Goal: Navigation & Orientation: Find specific page/section

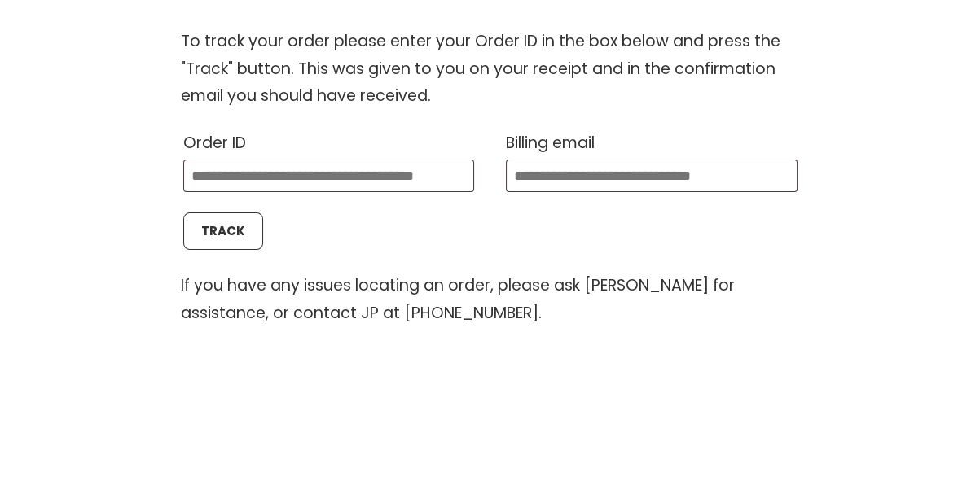
scroll to position [472, 0]
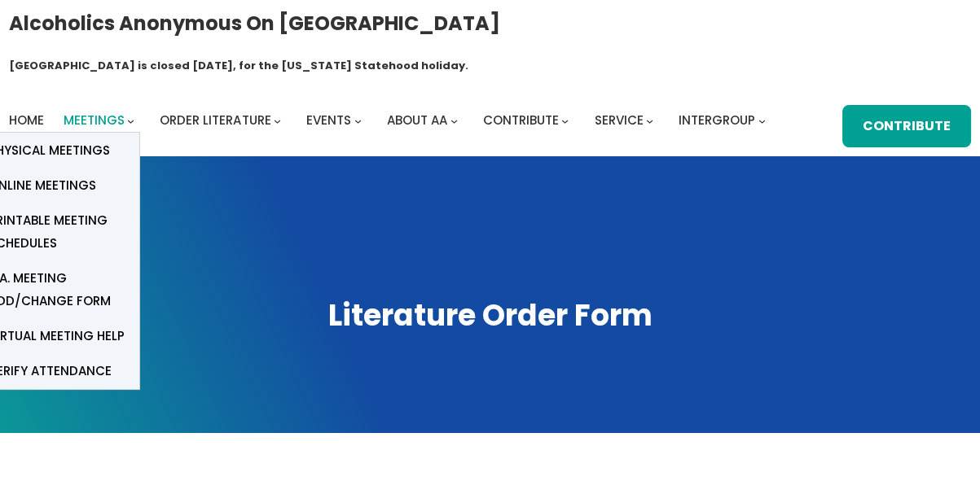
click at [86, 112] on span "Meetings" at bounding box center [94, 120] width 61 height 17
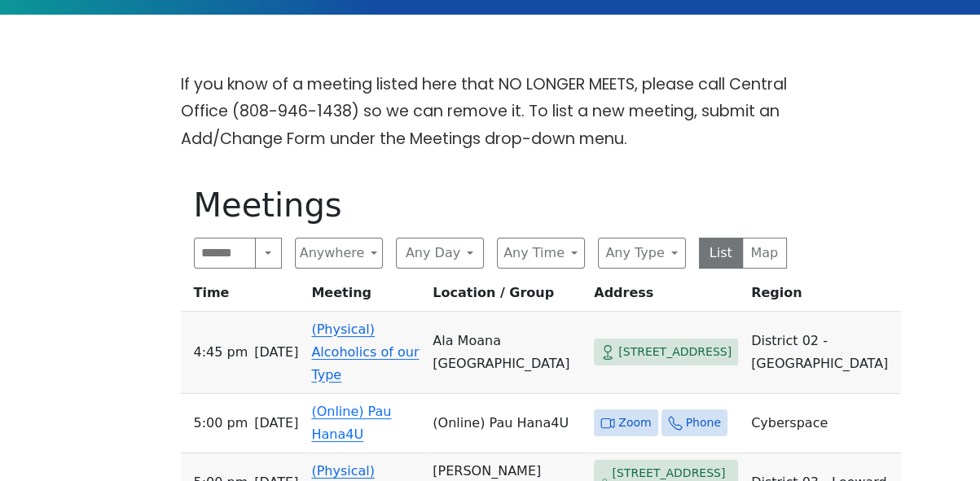
scroll to position [418, 0]
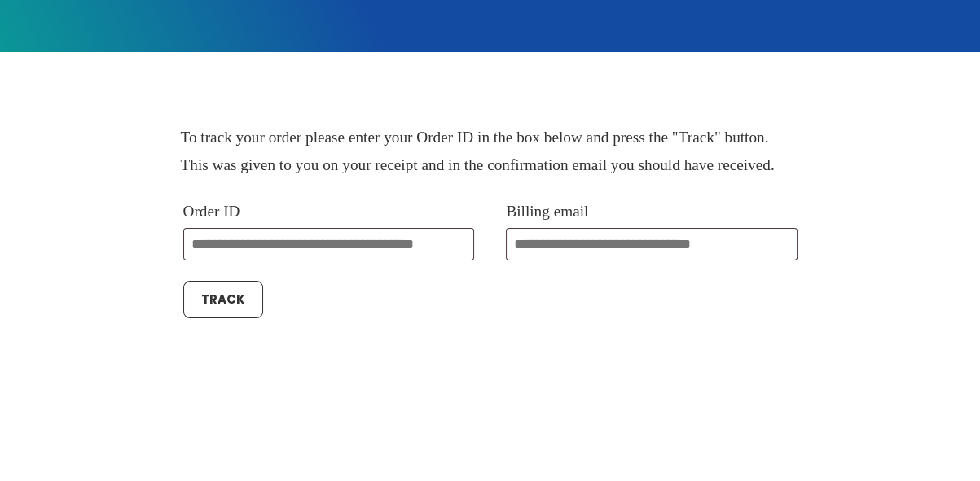
scroll to position [365, 0]
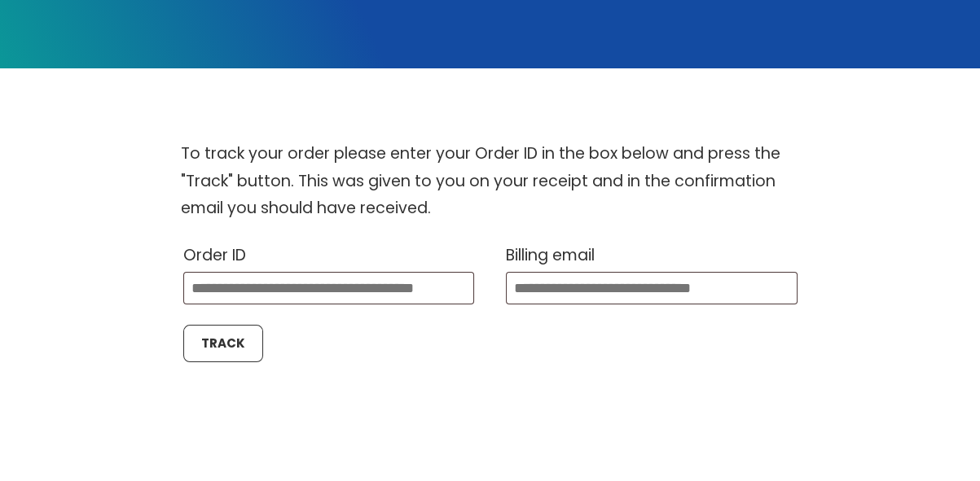
scroll to position [365, 0]
